Goal: Task Accomplishment & Management: Use online tool/utility

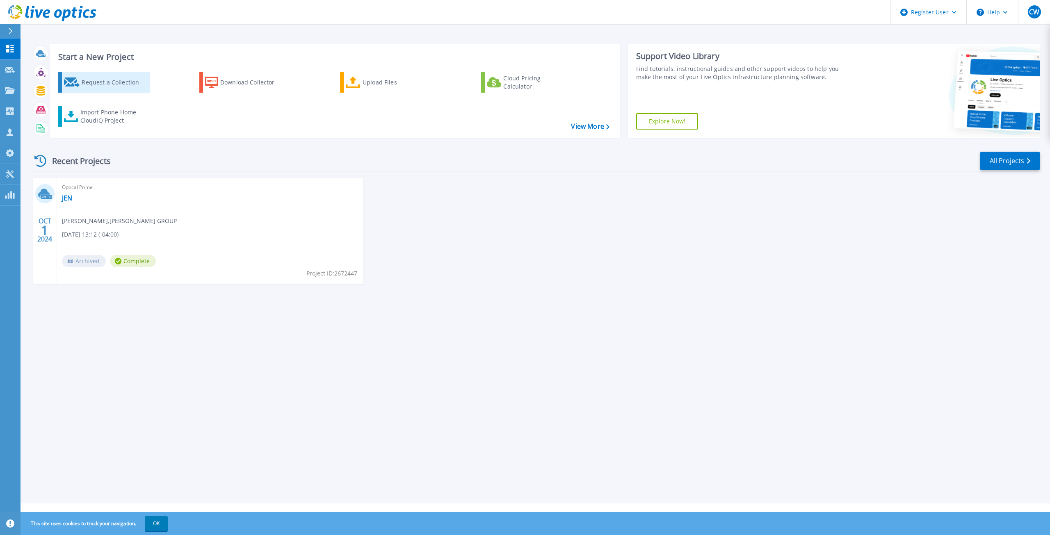
click at [135, 85] on div "Request a Collection" at bounding box center [115, 82] width 66 height 16
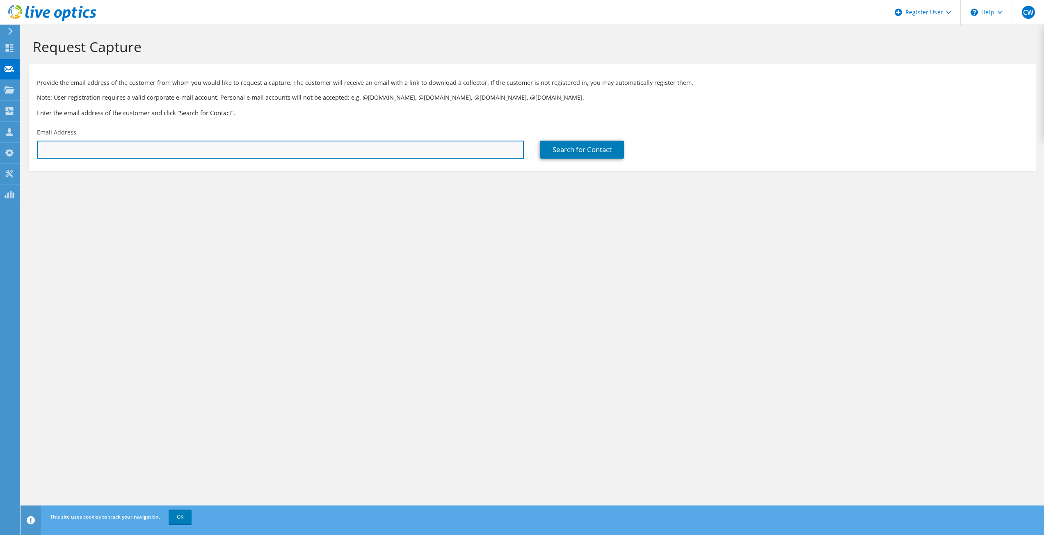
click at [251, 144] on input "text" at bounding box center [280, 150] width 487 height 18
